Goal: Transaction & Acquisition: Purchase product/service

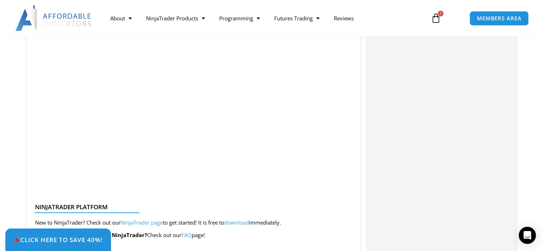
scroll to position [1714, 0]
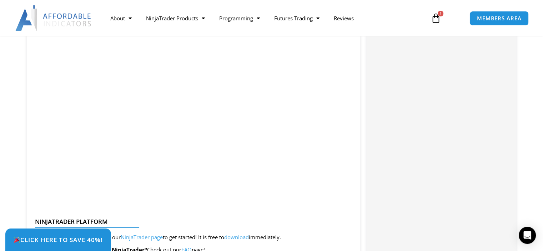
click at [438, 17] on icon at bounding box center [436, 18] width 10 height 10
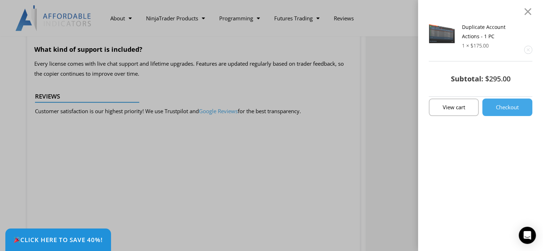
scroll to position [1392, 0]
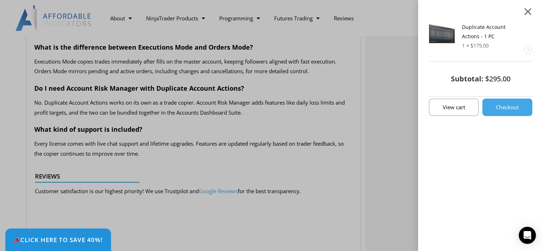
click at [532, 11] on div at bounding box center [527, 11] width 9 height 8
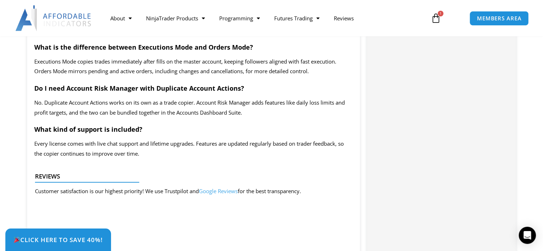
click at [437, 17] on icon at bounding box center [436, 18] width 10 height 10
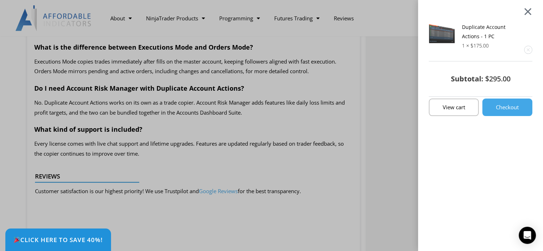
click at [532, 11] on div at bounding box center [527, 11] width 9 height 8
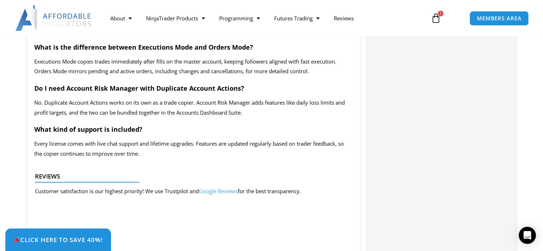
click at [387, 19] on nav "About Contact Us Premium Support Team Partners NinjaTrader NinjaTrader FAQ Ninj…" at bounding box center [263, 18] width 321 height 16
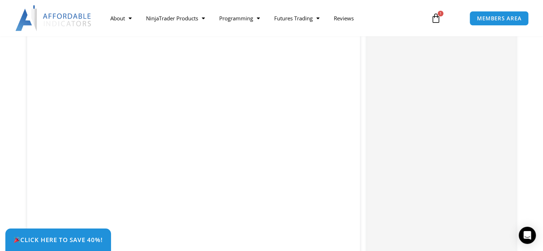
scroll to position [1535, 0]
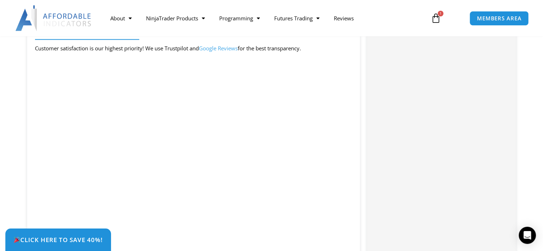
drag, startPoint x: 381, startPoint y: 15, endPoint x: 417, endPoint y: 17, distance: 36.1
click at [381, 15] on nav "About Contact Us Premium Support Team Partners NinjaTrader NinjaTrader FAQ Ninj…" at bounding box center [263, 18] width 321 height 16
click at [438, 15] on span "1" at bounding box center [441, 14] width 6 height 6
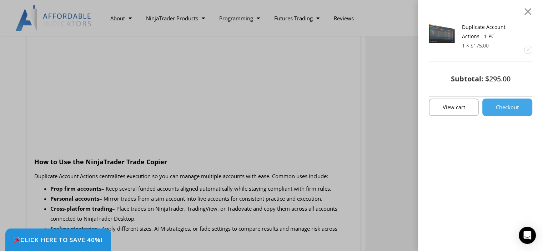
scroll to position [585, 0]
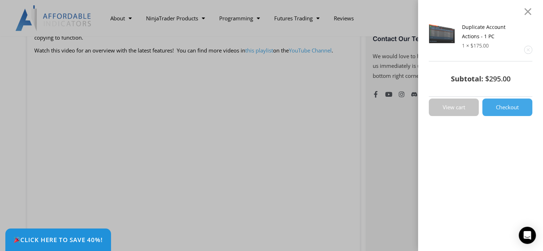
click at [460, 105] on span "View cart" at bounding box center [454, 107] width 22 height 5
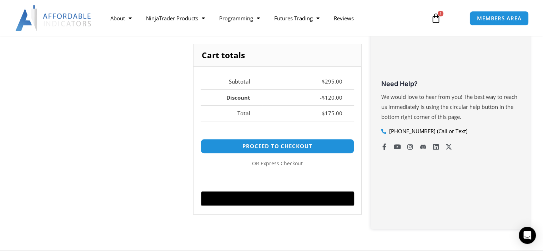
scroll to position [250, 0]
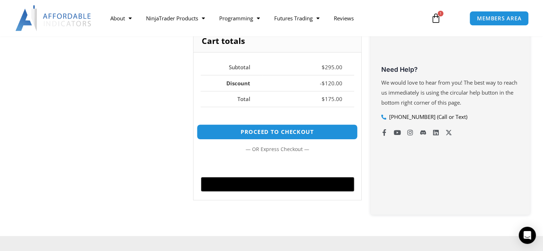
click at [277, 130] on link "Proceed to checkout" at bounding box center [277, 131] width 161 height 15
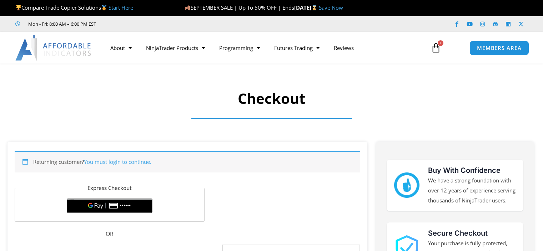
select select "**"
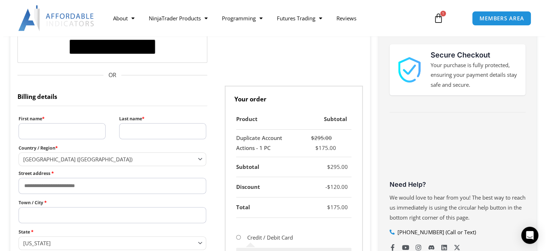
scroll to position [179, 0]
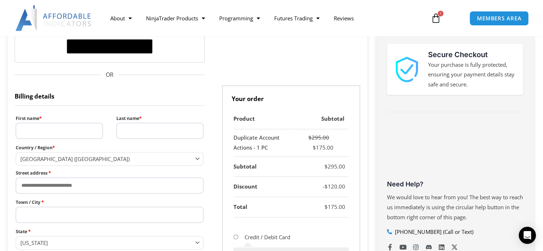
click at [30, 131] on input "First name *" at bounding box center [59, 131] width 87 height 16
type input "*****"
type input "****"
type input "**********"
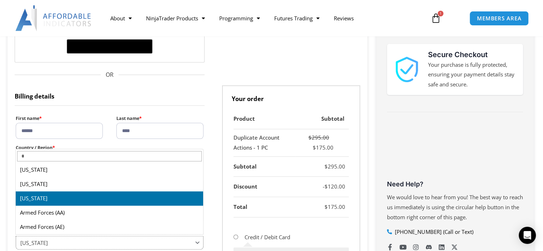
select select "**"
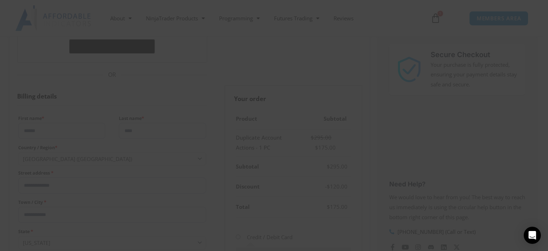
scroll to position [0, 0]
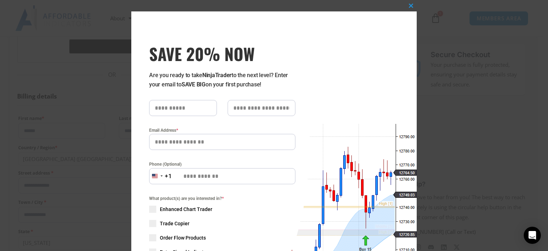
click at [165, 109] on input "SAVE 20% NOW popup" at bounding box center [183, 108] width 68 height 16
type input "*****"
type input "****"
type input "**********"
click at [180, 177] on input "Phone (Optional)" at bounding box center [222, 176] width 146 height 16
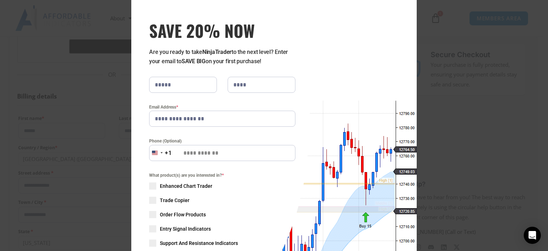
scroll to position [71, 0]
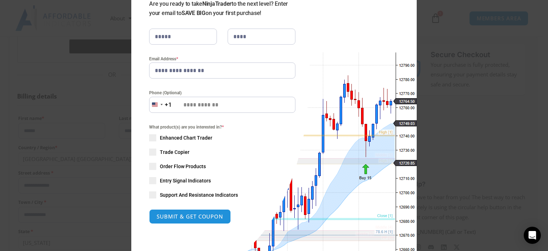
click at [150, 151] on span "SAVE 20% NOW popup" at bounding box center [152, 152] width 7 height 7
click at [189, 217] on button "SUBMIT & GET COUPON" at bounding box center [190, 216] width 82 height 15
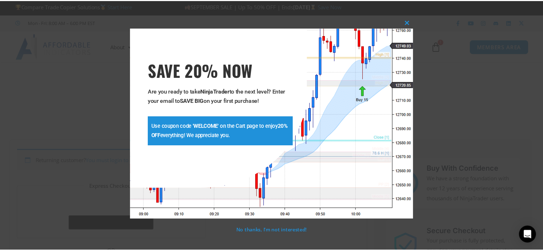
scroll to position [0, 0]
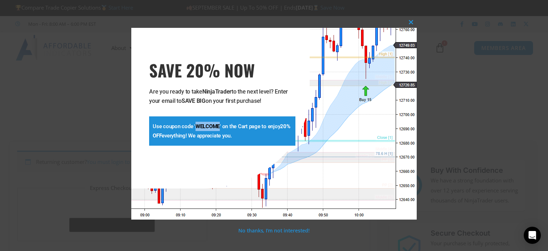
drag, startPoint x: 195, startPoint y: 126, endPoint x: 218, endPoint y: 125, distance: 23.6
click at [218, 125] on strong "WELCOME" at bounding box center [208, 126] width 24 height 6
copy strong "WELCOME"
click at [44, 98] on div "**********" at bounding box center [274, 125] width 548 height 251
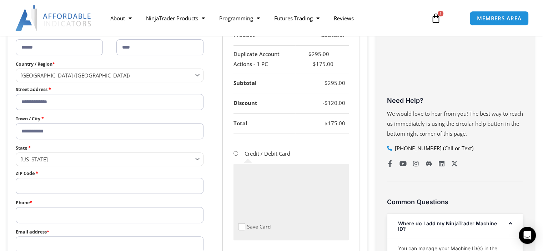
scroll to position [250, 0]
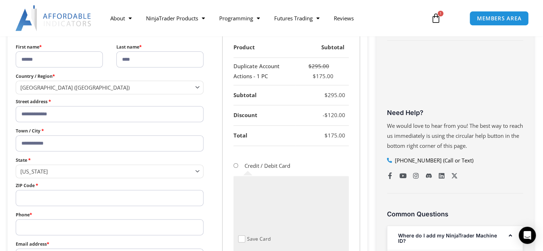
click at [23, 197] on input "ZIP Code *" at bounding box center [110, 198] width 188 height 16
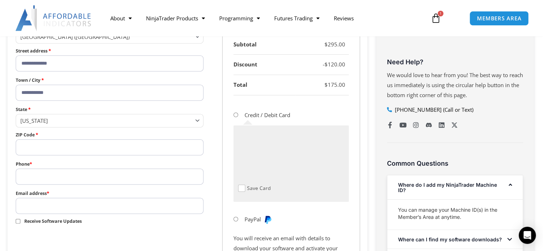
scroll to position [321, 0]
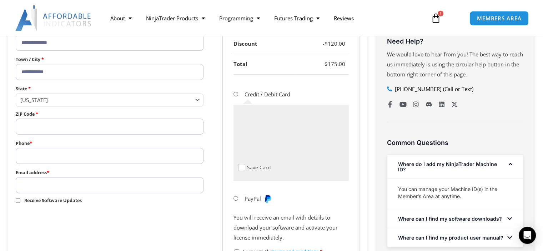
click at [30, 125] on input "ZIP Code *" at bounding box center [110, 127] width 188 height 16
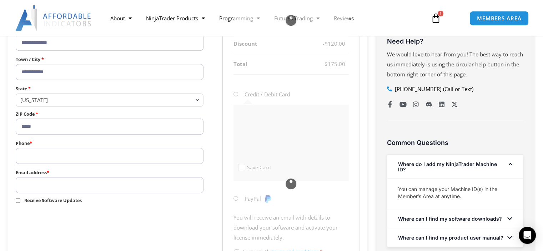
type input "*****"
click at [21, 157] on input "Phone *" at bounding box center [110, 156] width 188 height 16
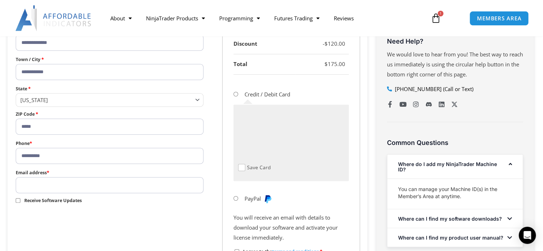
type input "**********"
click at [30, 184] on input "Email address *" at bounding box center [110, 185] width 188 height 16
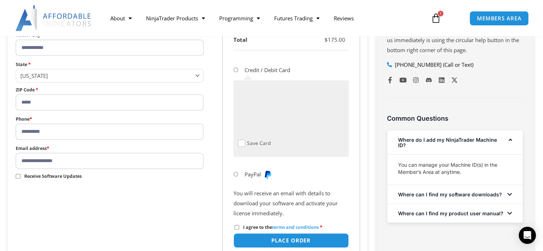
scroll to position [357, 0]
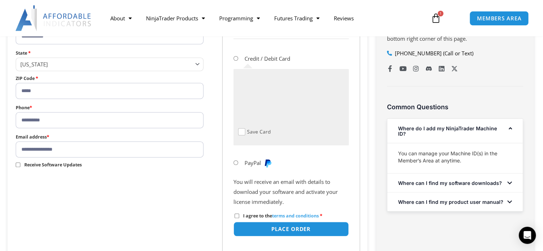
type input "**********"
click at [288, 155] on li "PayPal" at bounding box center [290, 163] width 115 height 18
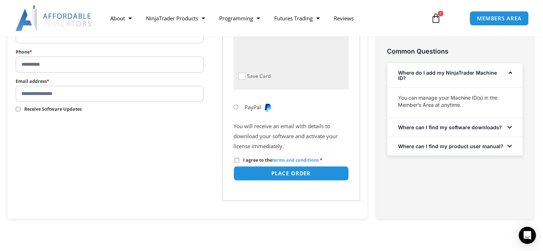
scroll to position [428, 0]
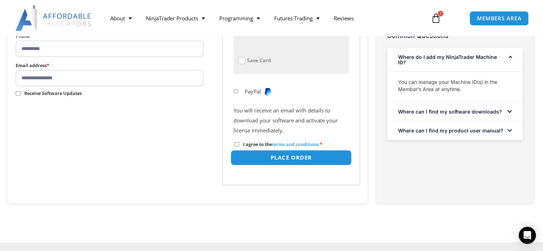
click at [300, 158] on button "Place order" at bounding box center [290, 157] width 121 height 15
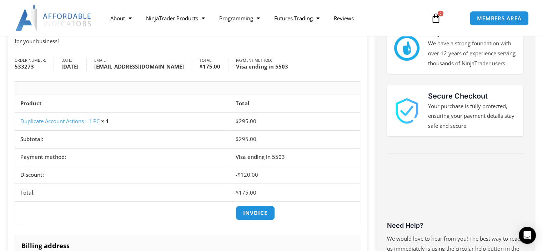
scroll to position [143, 0]
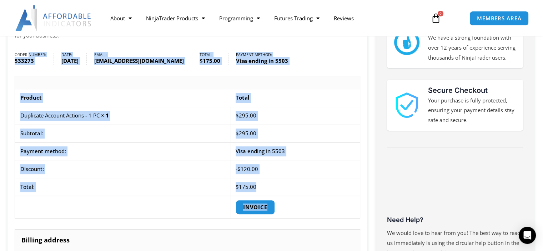
drag, startPoint x: 12, startPoint y: 44, endPoint x: 303, endPoint y: 187, distance: 323.8
click at [303, 187] on div "[PERSON_NAME], thanks for your order! You will receive an email with instructio…" at bounding box center [187, 221] width 360 height 444
copy div "Order number: 533273 Date: September 24, 2025 Email: cbcook6@yahoo.com Total: $…"
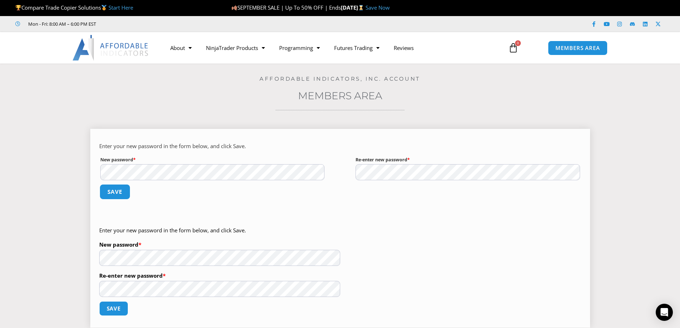
click at [115, 191] on button "Save" at bounding box center [114, 191] width 31 height 15
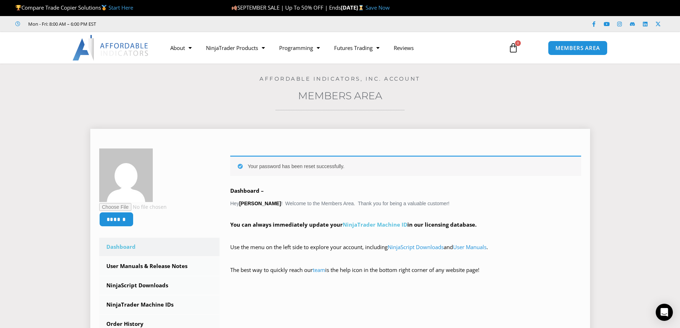
click at [384, 225] on link "NinjaTrader Machine ID" at bounding box center [375, 224] width 65 height 7
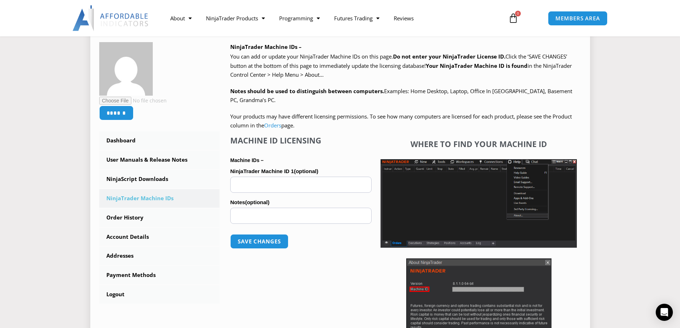
scroll to position [107, 0]
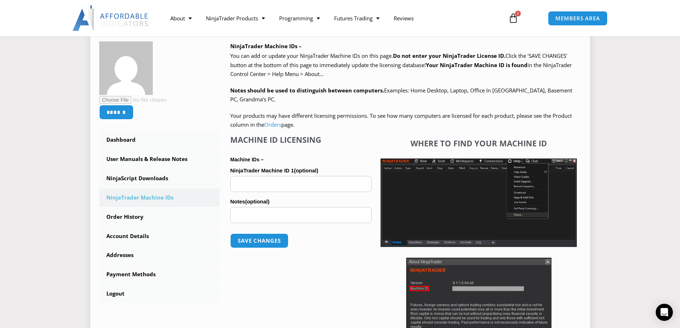
click at [246, 184] on input "NinjaTrader Machine ID 1 (optional)" at bounding box center [300, 184] width 141 height 16
paste input "**********"
type input "**********"
click at [238, 211] on input "Notes (optional)" at bounding box center [300, 215] width 141 height 16
type input "**********"
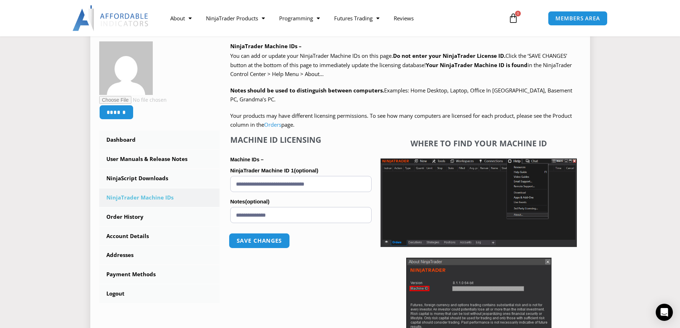
click at [263, 237] on button "Save changes" at bounding box center [259, 240] width 61 height 15
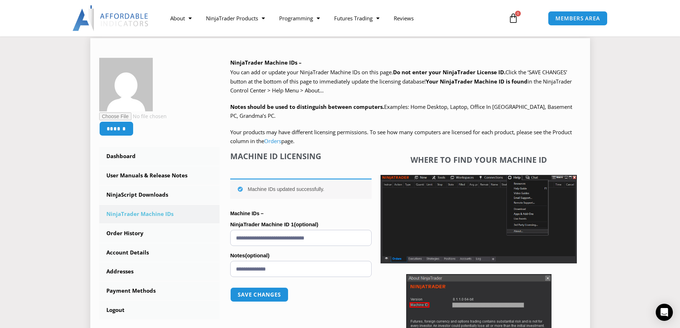
scroll to position [107, 0]
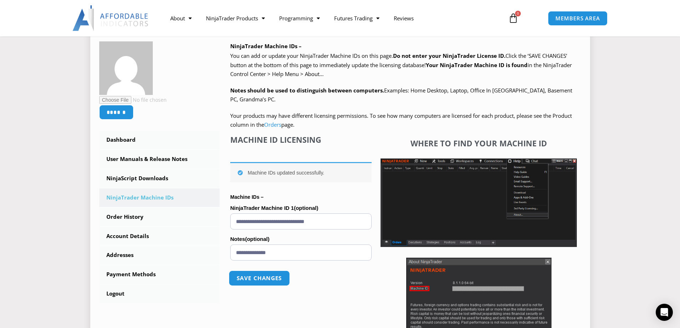
click at [271, 278] on button "Save changes" at bounding box center [259, 278] width 61 height 15
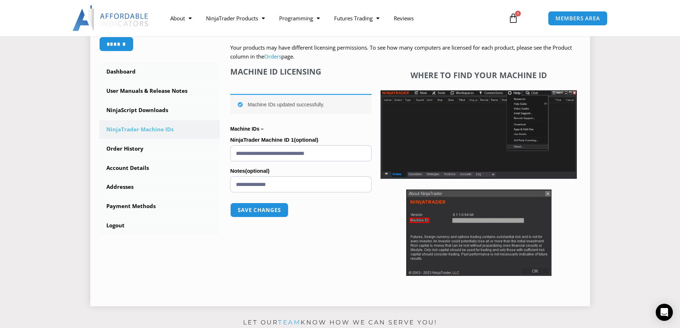
scroll to position [179, 0]
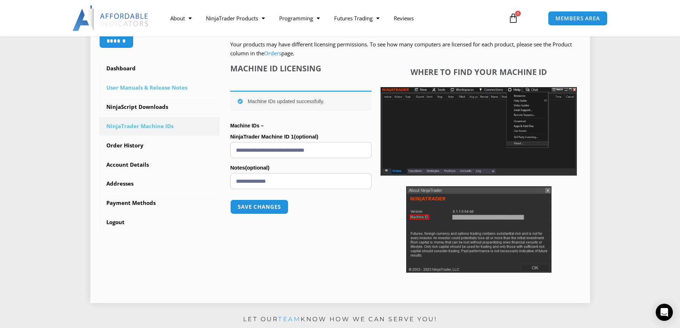
click at [134, 88] on link "User Manuals & Release Notes" at bounding box center [159, 88] width 121 height 19
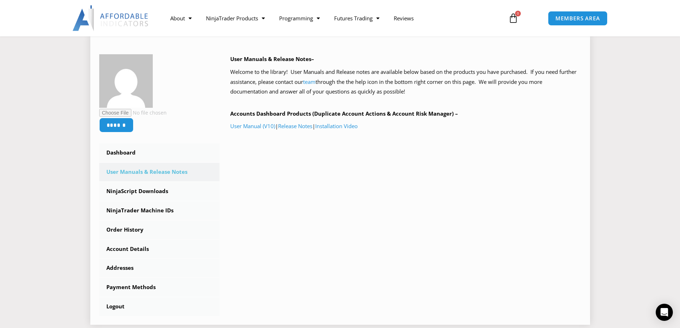
scroll to position [107, 0]
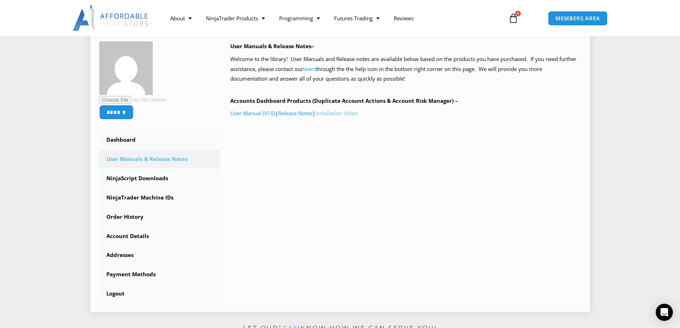
click at [333, 114] on link "Installation Video" at bounding box center [336, 113] width 42 height 7
click at [142, 178] on link "NinjaScript Downloads" at bounding box center [159, 178] width 121 height 19
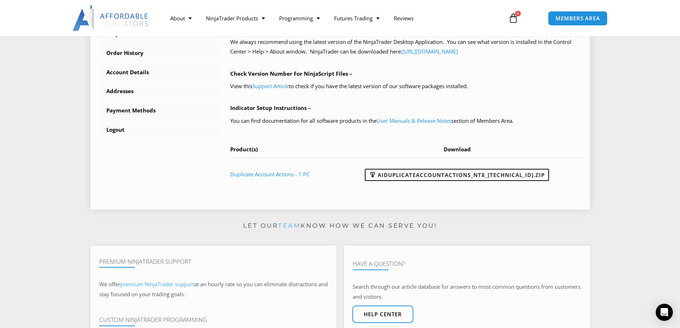
scroll to position [286, 0]
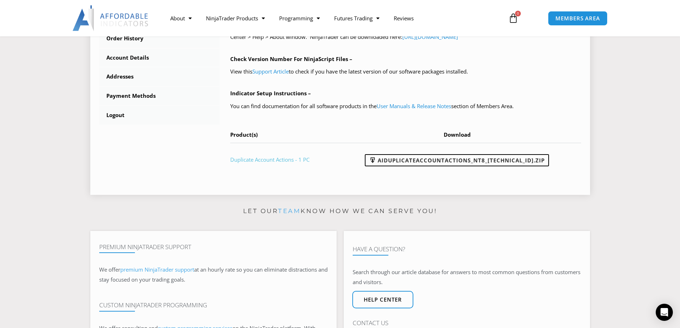
click at [280, 160] on link "Duplicate Account Actions - 1 PC" at bounding box center [269, 159] width 79 height 7
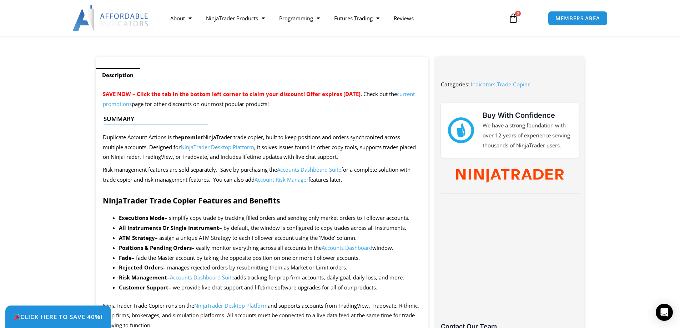
scroll to position [250, 0]
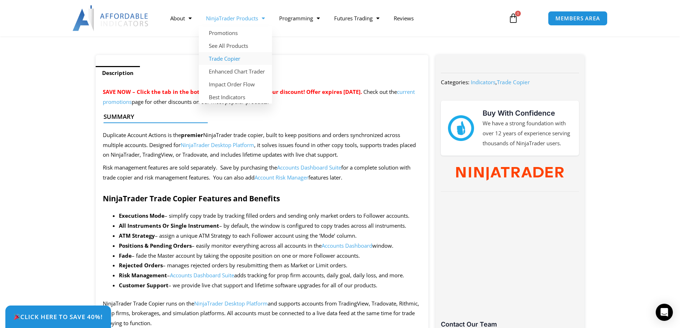
click at [230, 59] on link "Trade Copier" at bounding box center [235, 58] width 73 height 13
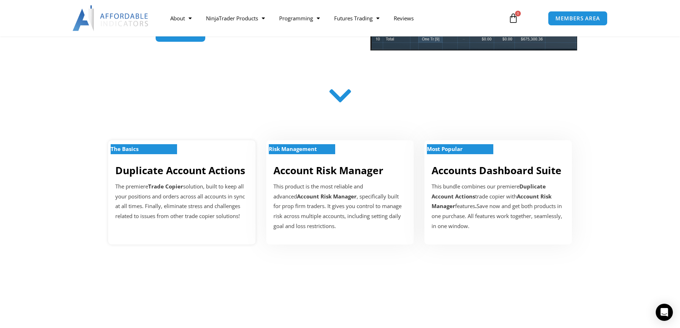
scroll to position [214, 0]
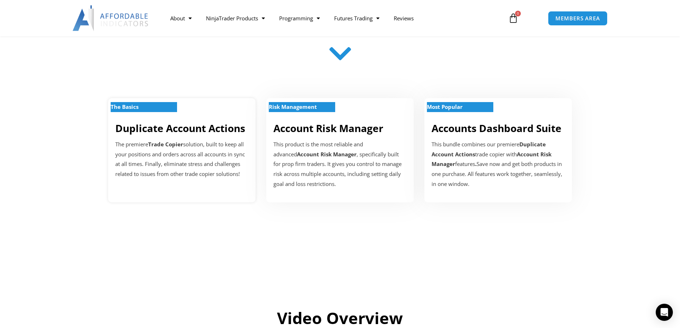
click at [160, 105] on p "The Basics" at bounding box center [144, 107] width 66 height 10
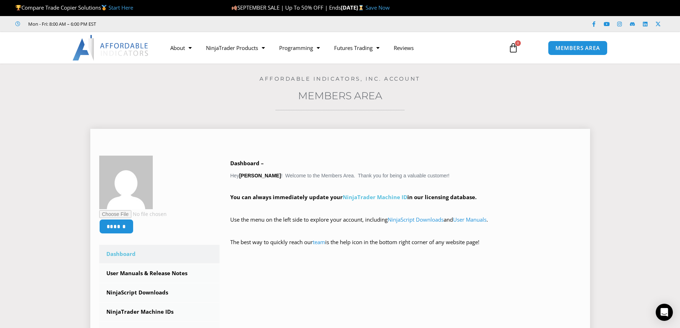
click at [376, 197] on link "NinjaTrader Machine ID" at bounding box center [375, 197] width 65 height 7
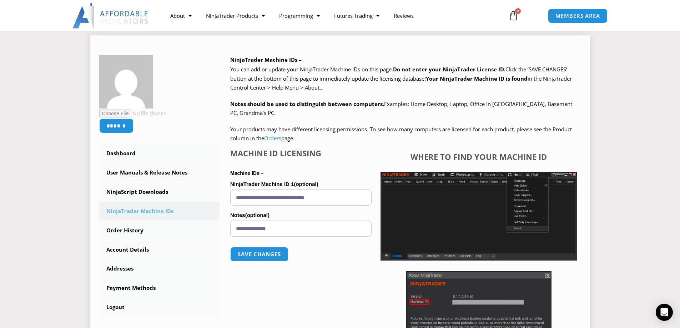
scroll to position [143, 0]
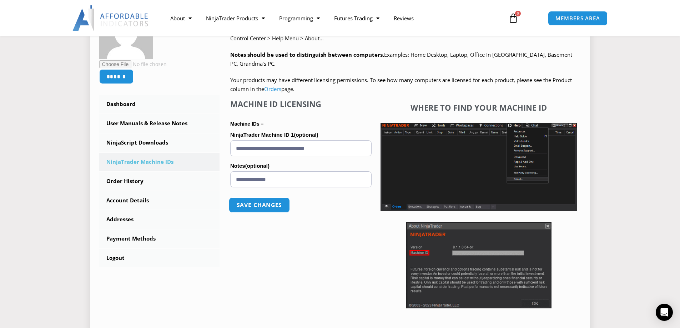
click at [267, 205] on button "Save changes" at bounding box center [259, 204] width 61 height 15
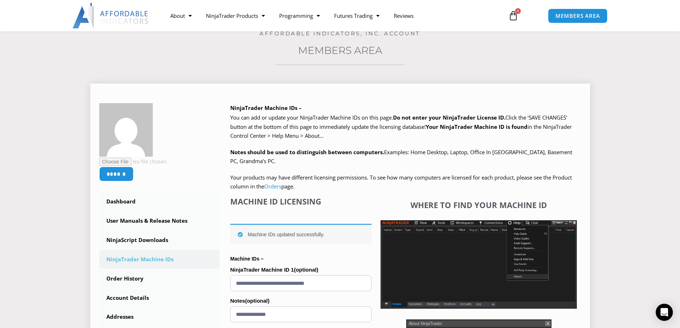
scroll to position [36, 0]
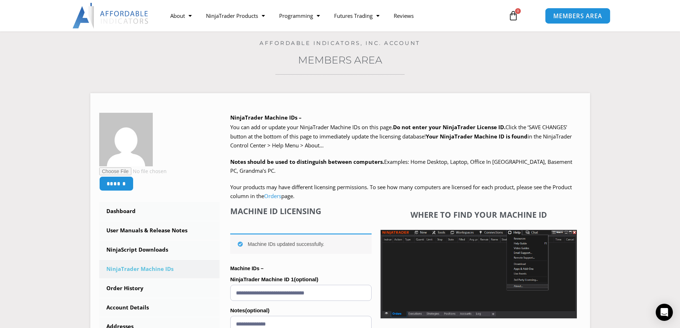
click at [579, 17] on span "MEMBERS AREA" at bounding box center [577, 16] width 49 height 6
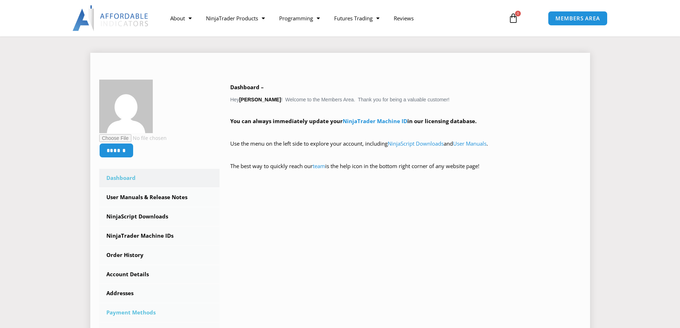
scroll to position [107, 0]
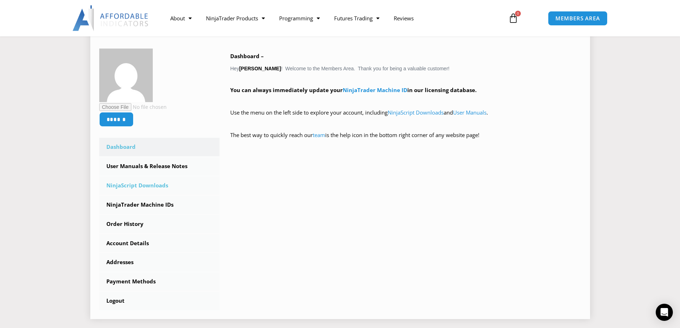
click at [139, 185] on link "NinjaScript Downloads" at bounding box center [159, 185] width 121 height 19
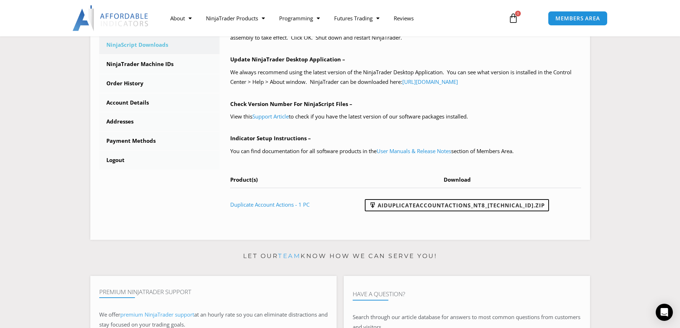
scroll to position [250, 0]
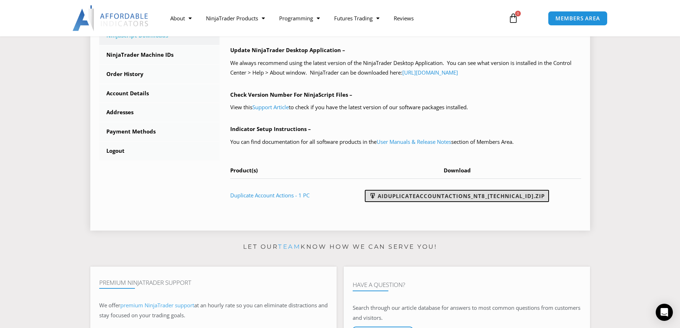
click at [408, 196] on link "AIDuplicateAccountActions_NT8_25.9.22.1.zip" at bounding box center [457, 196] width 184 height 12
click at [630, 114] on section "****** Dashboard Subscriptions User Manuals & Release Notes NinjaScript Downloa…" at bounding box center [340, 52] width 644 height 368
click at [409, 142] on link "User Manuals & Release Notes" at bounding box center [414, 141] width 75 height 7
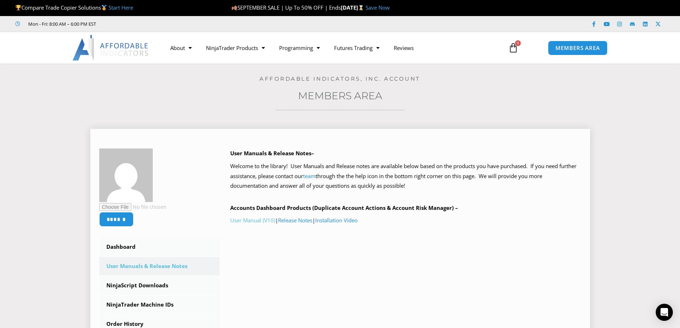
click at [261, 221] on link "User Manual (V10)" at bounding box center [252, 220] width 45 height 7
